Goal: Task Accomplishment & Management: Manage account settings

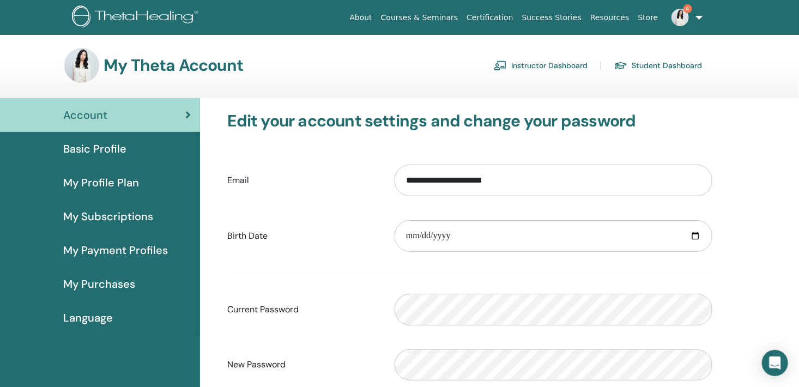
click at [565, 64] on link "Instructor Dashboard" at bounding box center [541, 65] width 94 height 17
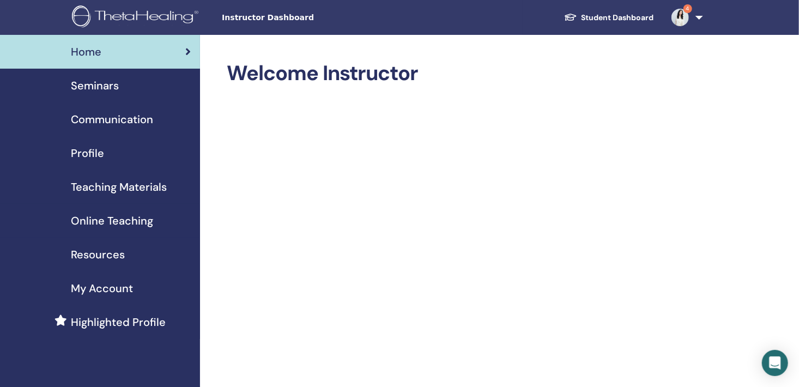
click at [85, 82] on span "Seminars" at bounding box center [95, 85] width 48 height 16
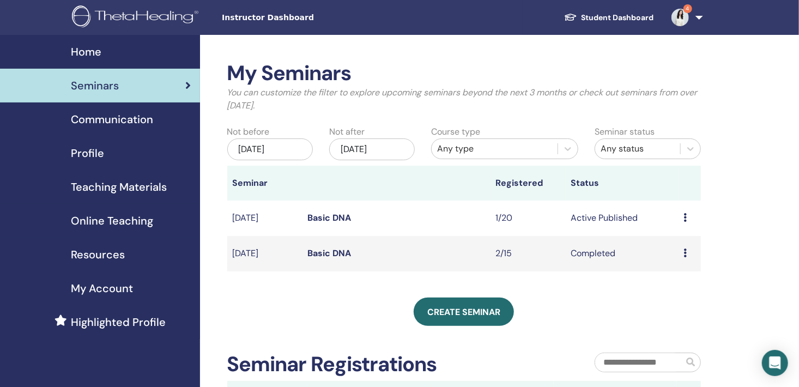
click at [337, 216] on link "Basic DNA" at bounding box center [330, 217] width 44 height 11
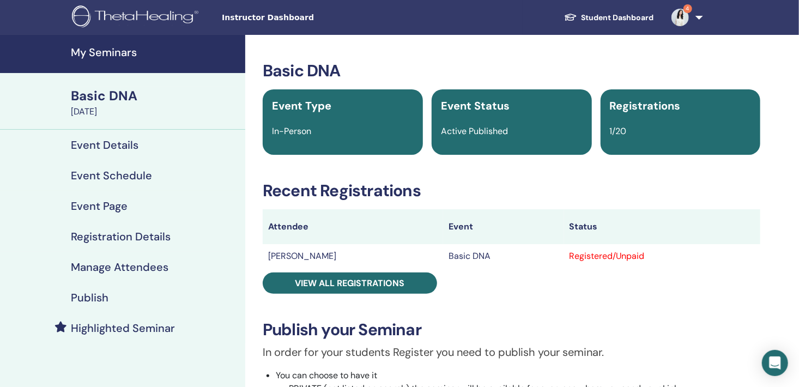
click at [574, 255] on div "Registered/Unpaid" at bounding box center [663, 256] width 186 height 13
click at [609, 255] on div "Registered/Unpaid" at bounding box center [663, 256] width 186 height 13
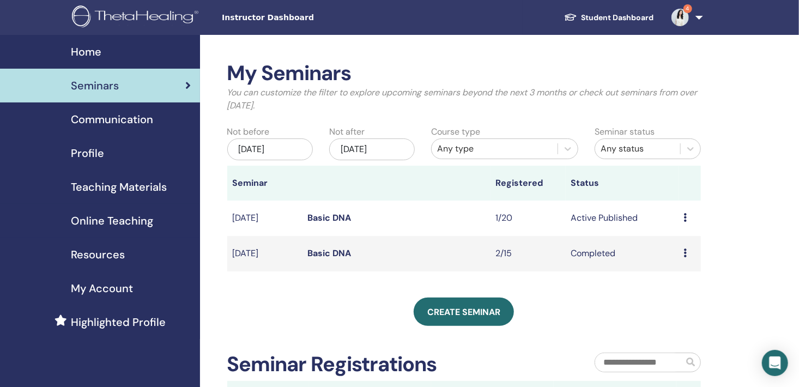
click at [688, 220] on div "Preview Edit Attendees Cancel" at bounding box center [689, 217] width 11 height 13
click at [681, 260] on link "Attendees" at bounding box center [683, 261] width 41 height 11
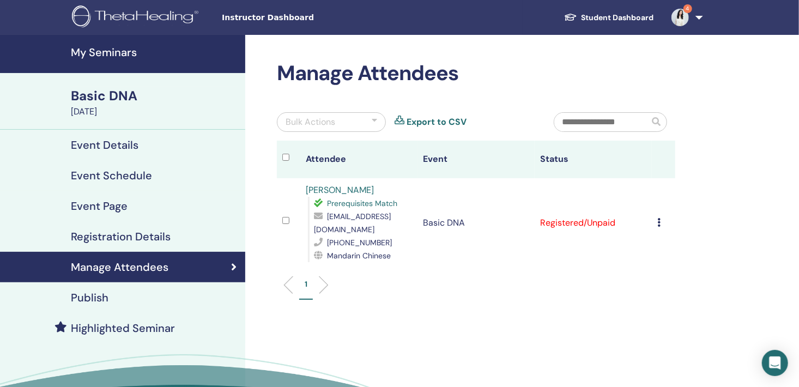
click at [659, 218] on icon at bounding box center [658, 222] width 3 height 9
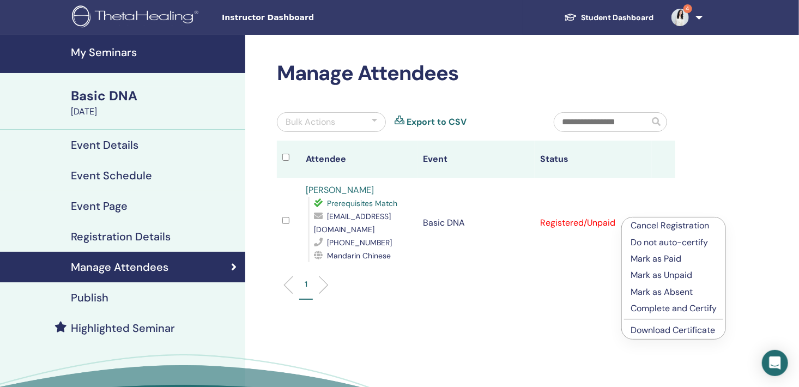
click at [661, 257] on p "Mark as Paid" at bounding box center [674, 258] width 86 height 13
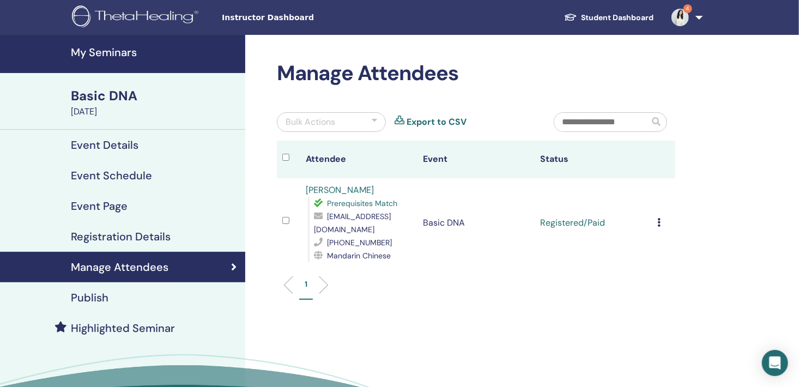
click at [657, 219] on td "Cancel Registration Do not auto-certify Mark as Paid Mark as Unpaid Mark as Abs…" at bounding box center [663, 222] width 23 height 89
click at [657, 218] on icon at bounding box center [658, 222] width 3 height 9
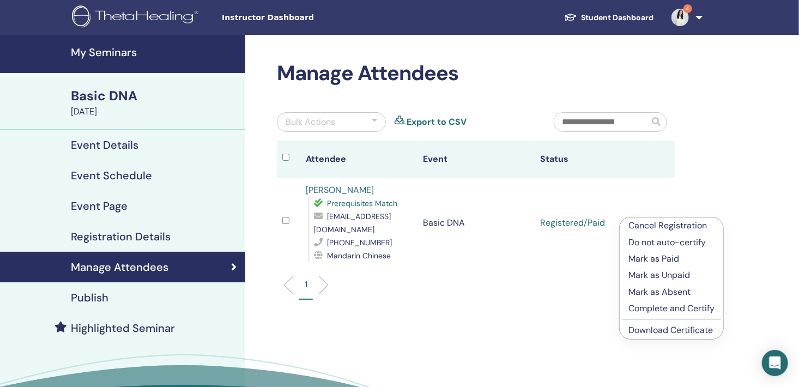
click at [657, 310] on p "Complete and Certify" at bounding box center [671, 308] width 86 height 13
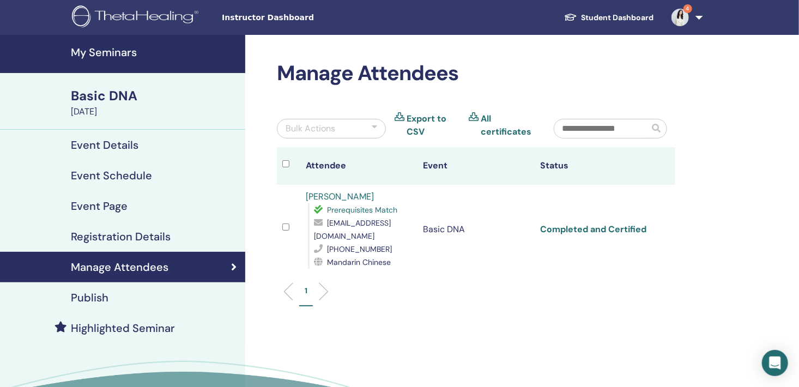
click at [609, 227] on link "Completed and Certified" at bounding box center [593, 228] width 106 height 11
click at [609, 225] on link "Completed and Certified" at bounding box center [593, 228] width 106 height 11
click at [607, 223] on link "Completed and Certified" at bounding box center [593, 228] width 106 height 11
